Goal: Download file/media

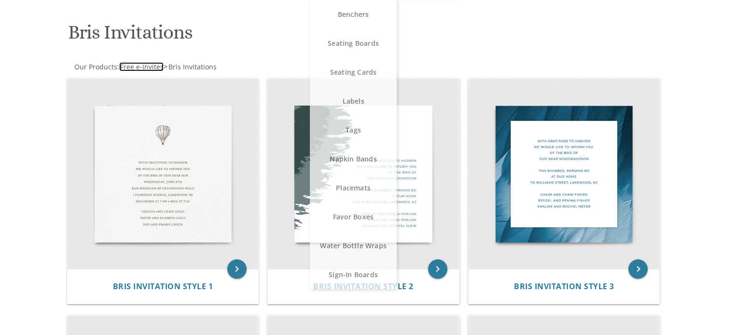
click at [152, 67] on span "Free e-Invites" at bounding box center [141, 66] width 43 height 9
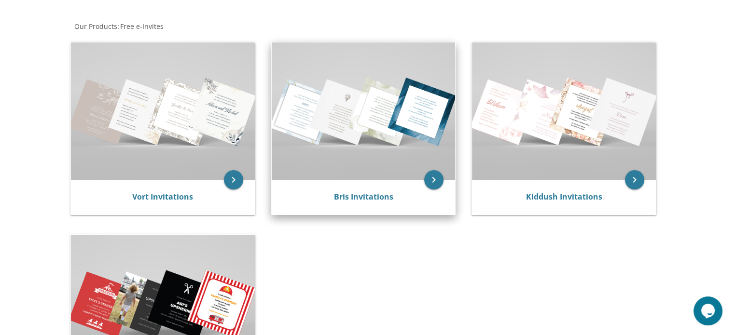
scroll to position [174, 0]
click at [396, 198] on div "Bris Invitations" at bounding box center [363, 198] width 161 height 12
click at [382, 193] on link "Bris Invitations" at bounding box center [362, 197] width 59 height 11
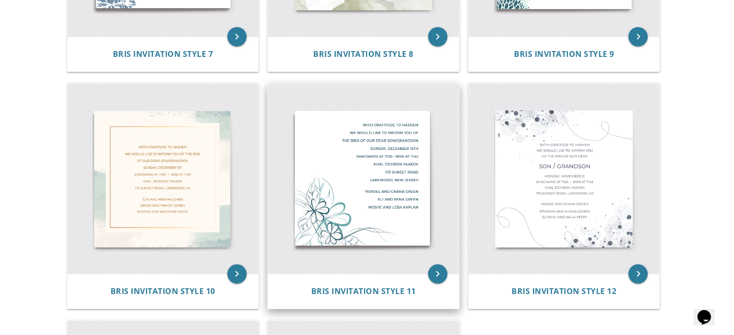
scroll to position [841, 0]
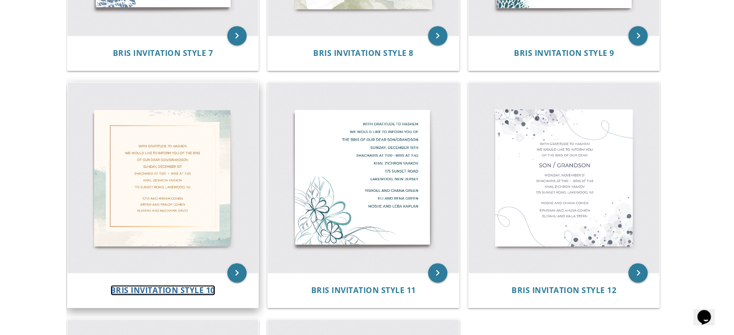
click at [184, 288] on span "Bris Invitation Style 10" at bounding box center [162, 290] width 105 height 11
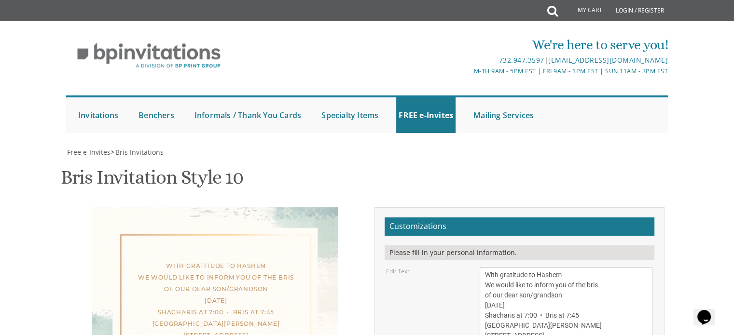
scroll to position [145, 0]
